Goal: Information Seeking & Learning: Learn about a topic

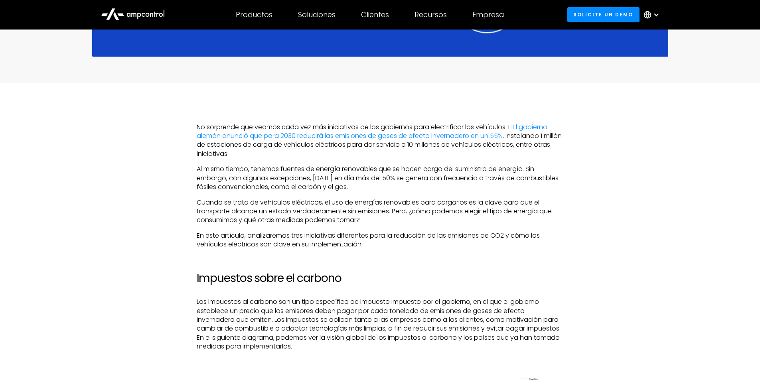
scroll to position [479, 0]
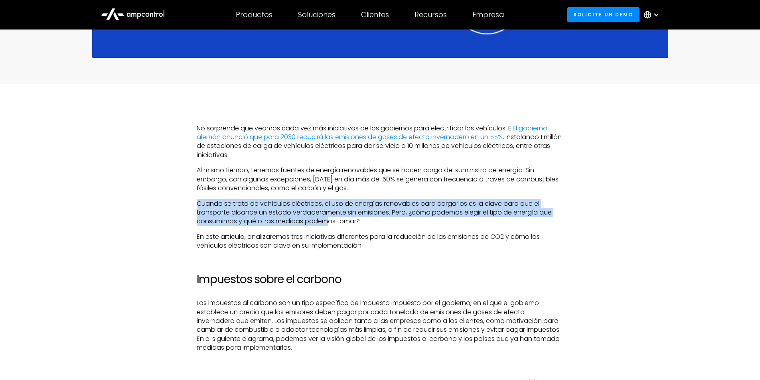
drag, startPoint x: 197, startPoint y: 204, endPoint x: 341, endPoint y: 219, distance: 144.8
click at [331, 219] on p "Cuando se trata de vehículos eléctricos, el uso de energías renovables para car…" at bounding box center [380, 212] width 367 height 27
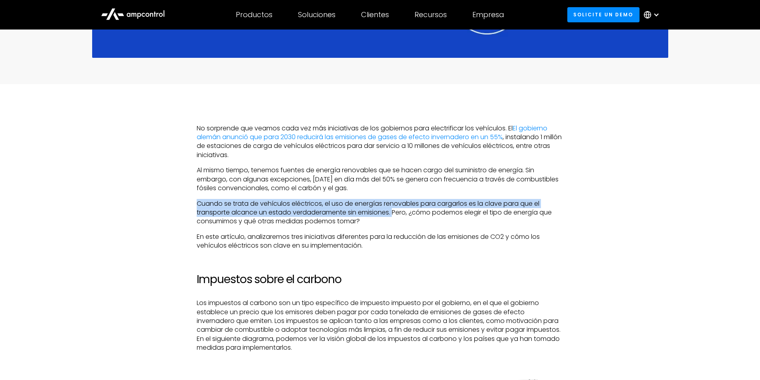
drag, startPoint x: 197, startPoint y: 203, endPoint x: 395, endPoint y: 214, distance: 197.3
click at [395, 214] on p "Cuando se trata de vehículos eléctricos, el uso de energías renovables para car…" at bounding box center [380, 212] width 367 height 27
copy p "Cuando se trata de vehículos eléctricos, el uso de energías renovables para car…"
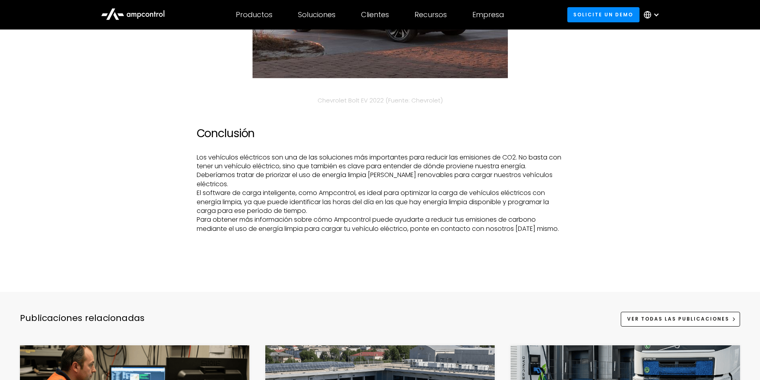
scroll to position [2114, 0]
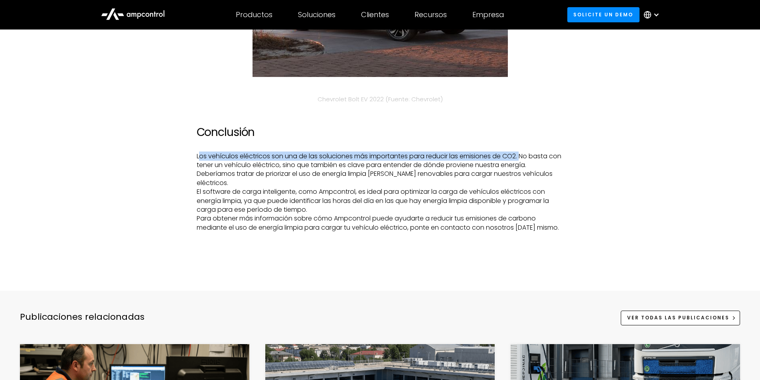
drag, startPoint x: 245, startPoint y: 168, endPoint x: 525, endPoint y: 168, distance: 280.0
click at [525, 168] on p "Los vehículos eléctricos son una de las soluciones más importantes para reducir…" at bounding box center [380, 192] width 367 height 81
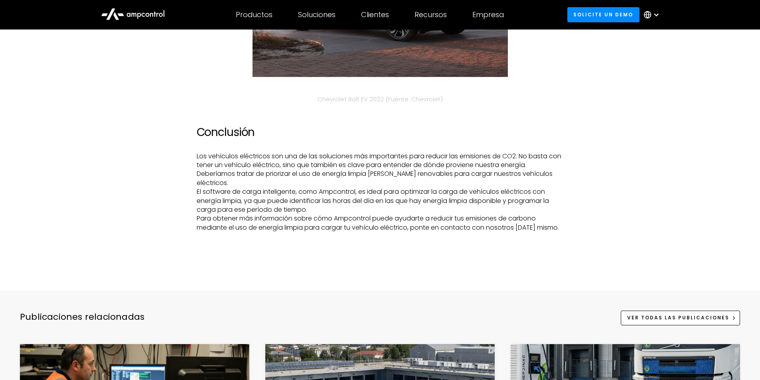
click at [382, 195] on p "Los vehículos eléctricos son una de las soluciones más importantes para reducir…" at bounding box center [380, 192] width 367 height 81
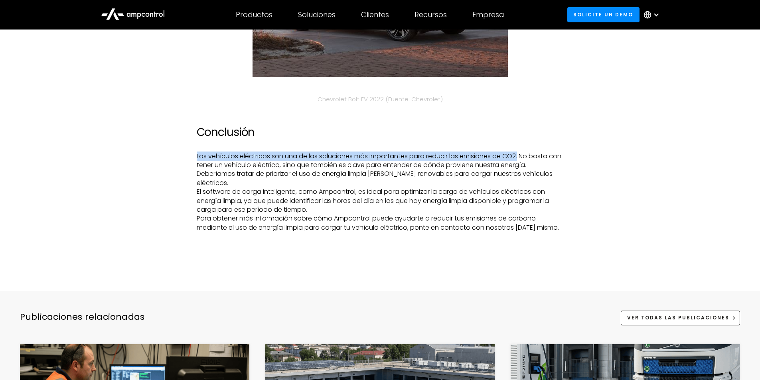
drag, startPoint x: 196, startPoint y: 165, endPoint x: 522, endPoint y: 167, distance: 325.5
click at [522, 167] on p "Los vehículos eléctricos son una de las soluciones más importantes para reducir…" at bounding box center [380, 192] width 367 height 81
copy p "Los vehículos eléctricos son una de las soluciones más importantes para reducir…"
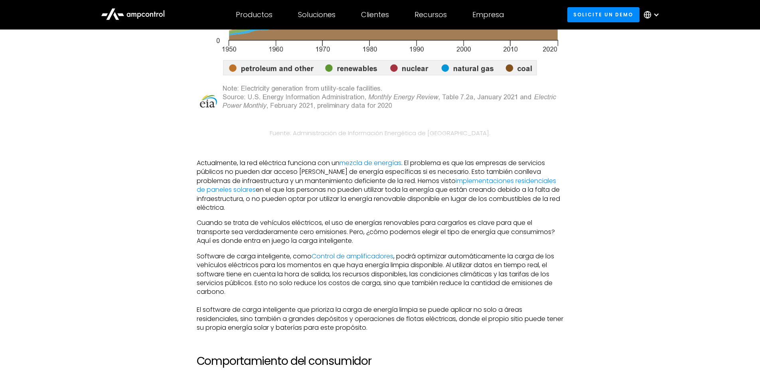
scroll to position [1396, 0]
